Goal: Transaction & Acquisition: Purchase product/service

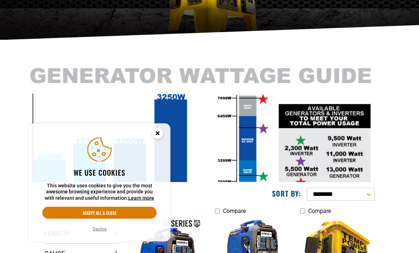
scroll to position [115, 0]
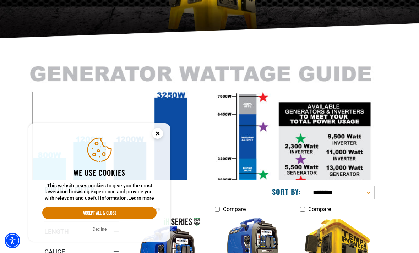
click at [162, 139] on circle "Cookie Consent" at bounding box center [157, 133] width 11 height 11
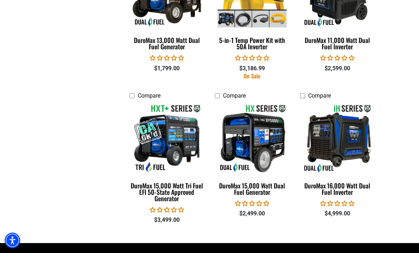
scroll to position [1089, 0]
click at [176, 145] on img at bounding box center [167, 138] width 77 height 69
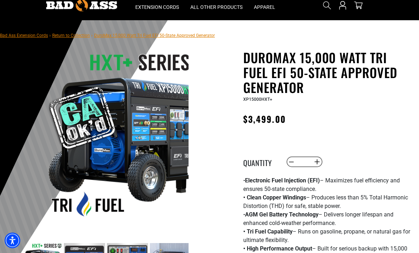
scroll to position [24, 0]
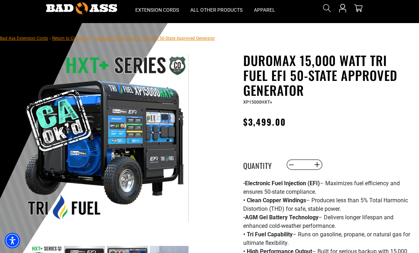
click at [111, 138] on img at bounding box center [105, 138] width 168 height 168
click at [129, 144] on img at bounding box center [105, 138] width 168 height 168
click at [124, 134] on img at bounding box center [105, 138] width 168 height 168
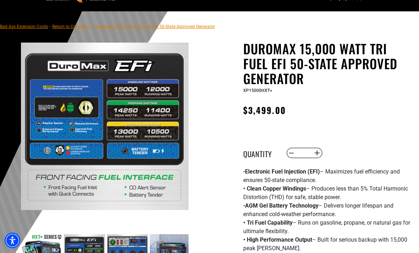
scroll to position [36, 0]
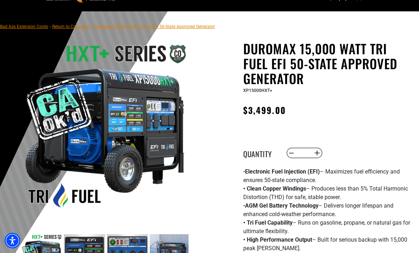
click at [92, 122] on img at bounding box center [105, 127] width 168 height 168
click at [91, 133] on img at bounding box center [105, 127] width 168 height 168
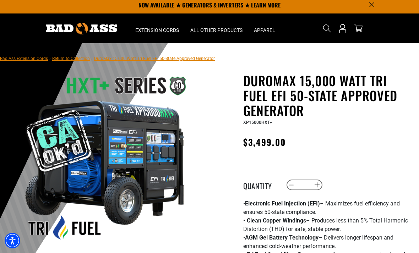
scroll to position [0, 0]
